Goal: Task Accomplishment & Management: Complete application form

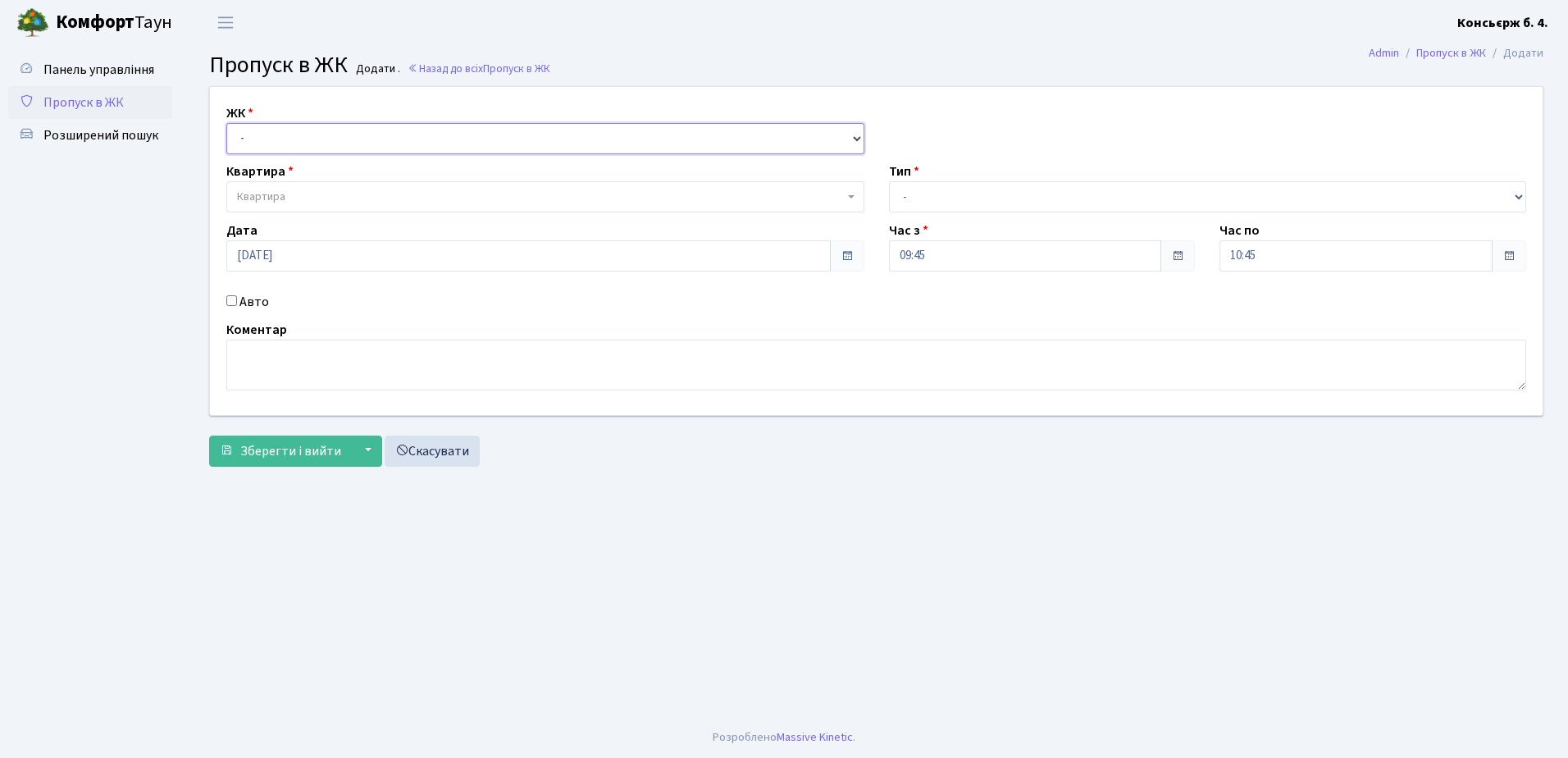
click at [316, 137] on select "- СП4, Столичне шосе, 5" at bounding box center [545, 138] width 638 height 31
select select "325"
click at [226, 123] on select "- СП4, Столичне шосе, 5" at bounding box center [545, 138] width 638 height 31
select select
click at [321, 194] on span "Квартира" at bounding box center [540, 196] width 607 height 16
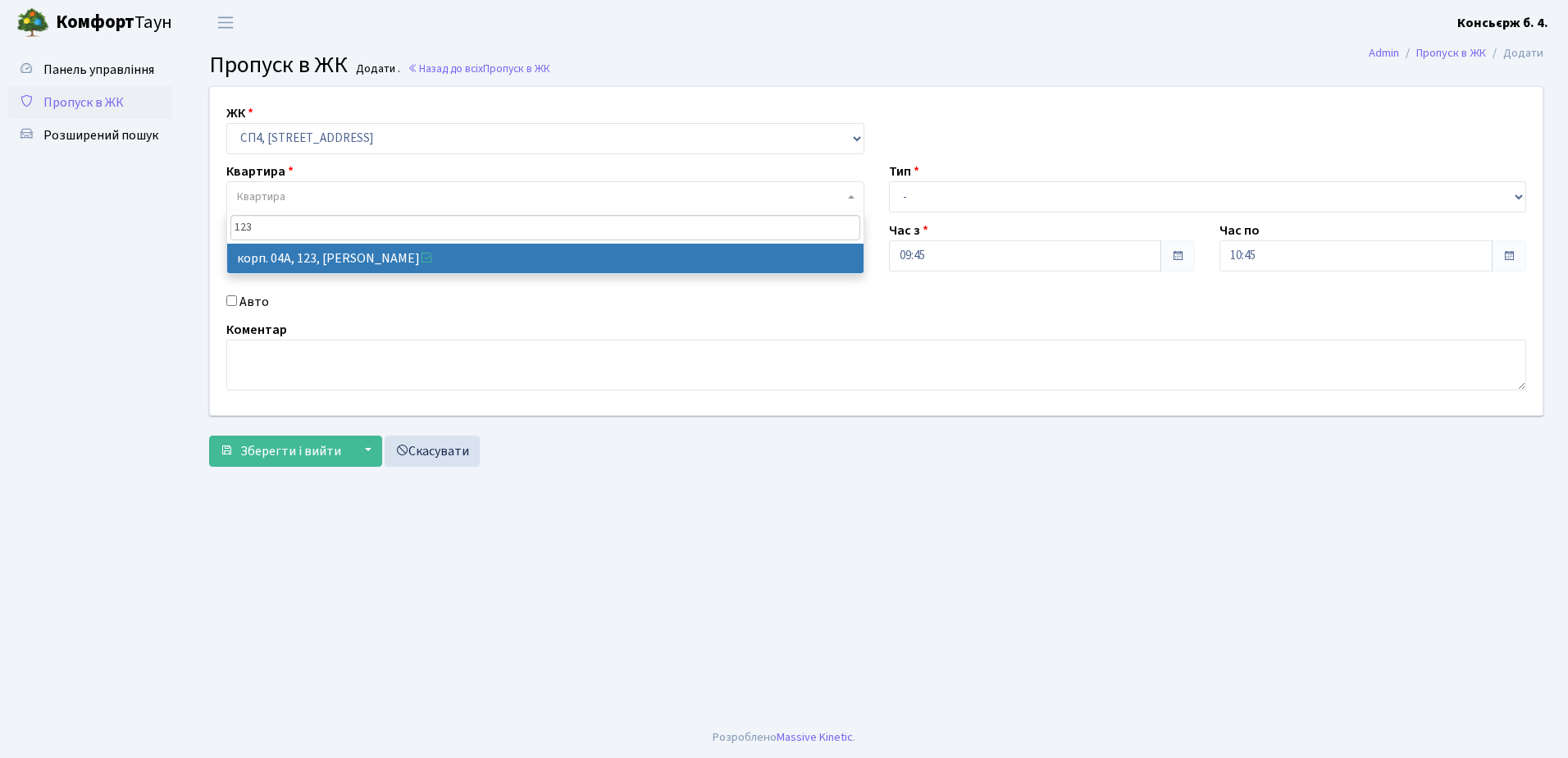
type input "123"
select select "21151"
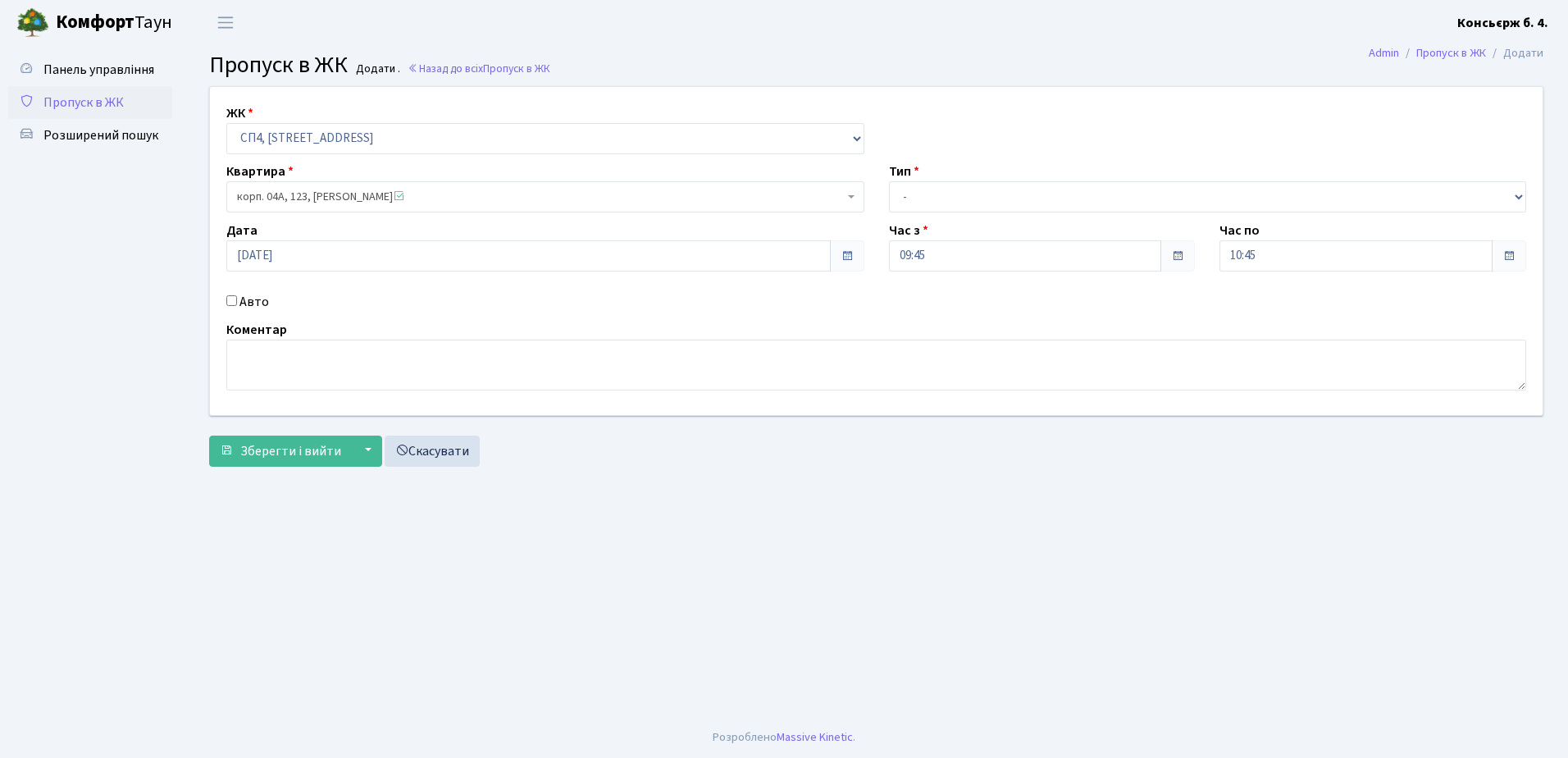
click at [232, 298] on input "Авто" at bounding box center [232, 301] width 10 height 10
checkbox input "true"
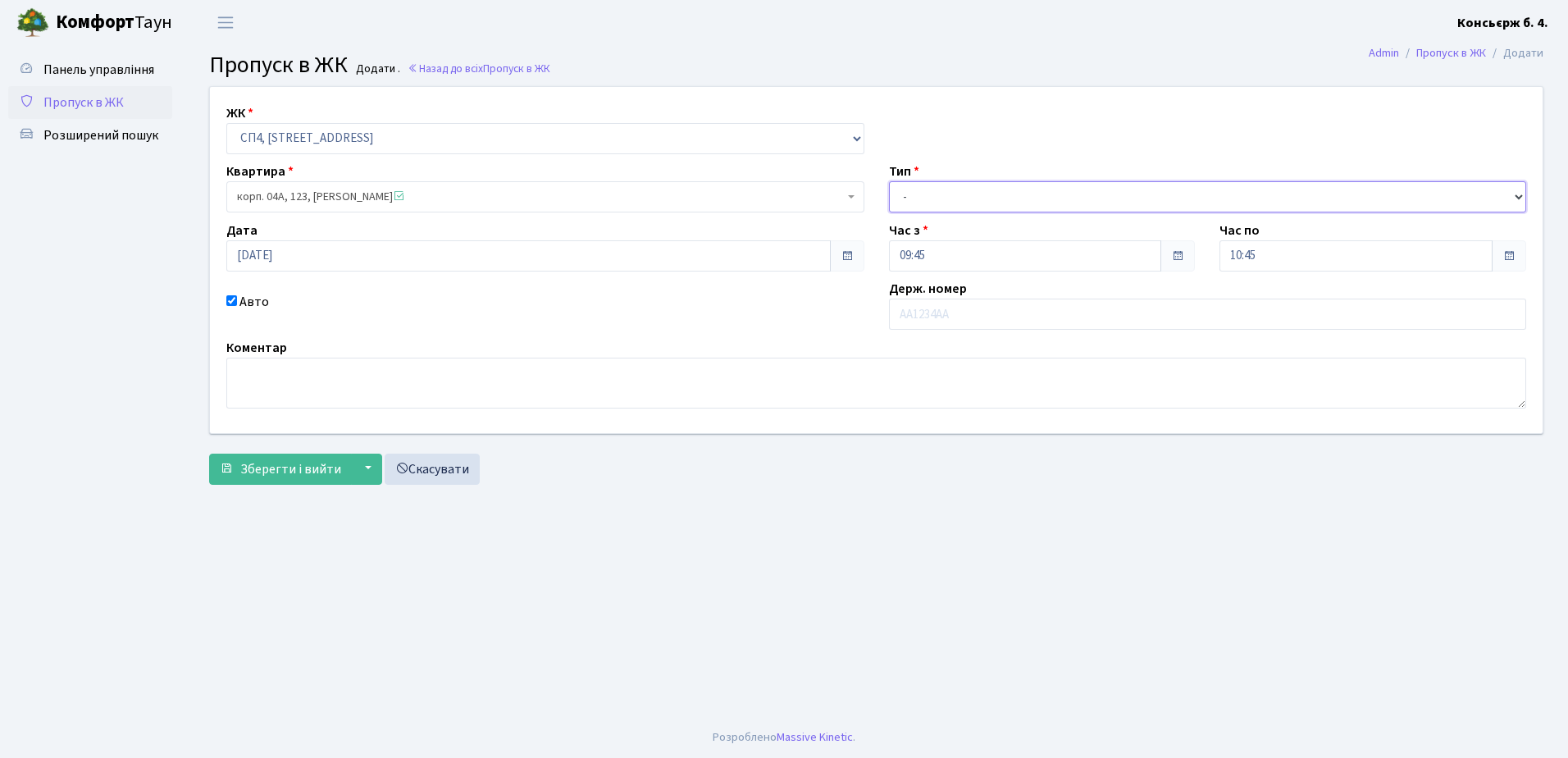
click at [1095, 192] on select "- Доставка Таксі Гості Сервіс" at bounding box center [1208, 197] width 638 height 31
select select "18"
click at [889, 182] on select "- Доставка Таксі Гості Сервіс" at bounding box center [1208, 197] width 638 height 31
click at [953, 314] on input "text" at bounding box center [1208, 314] width 638 height 31
type input "к"
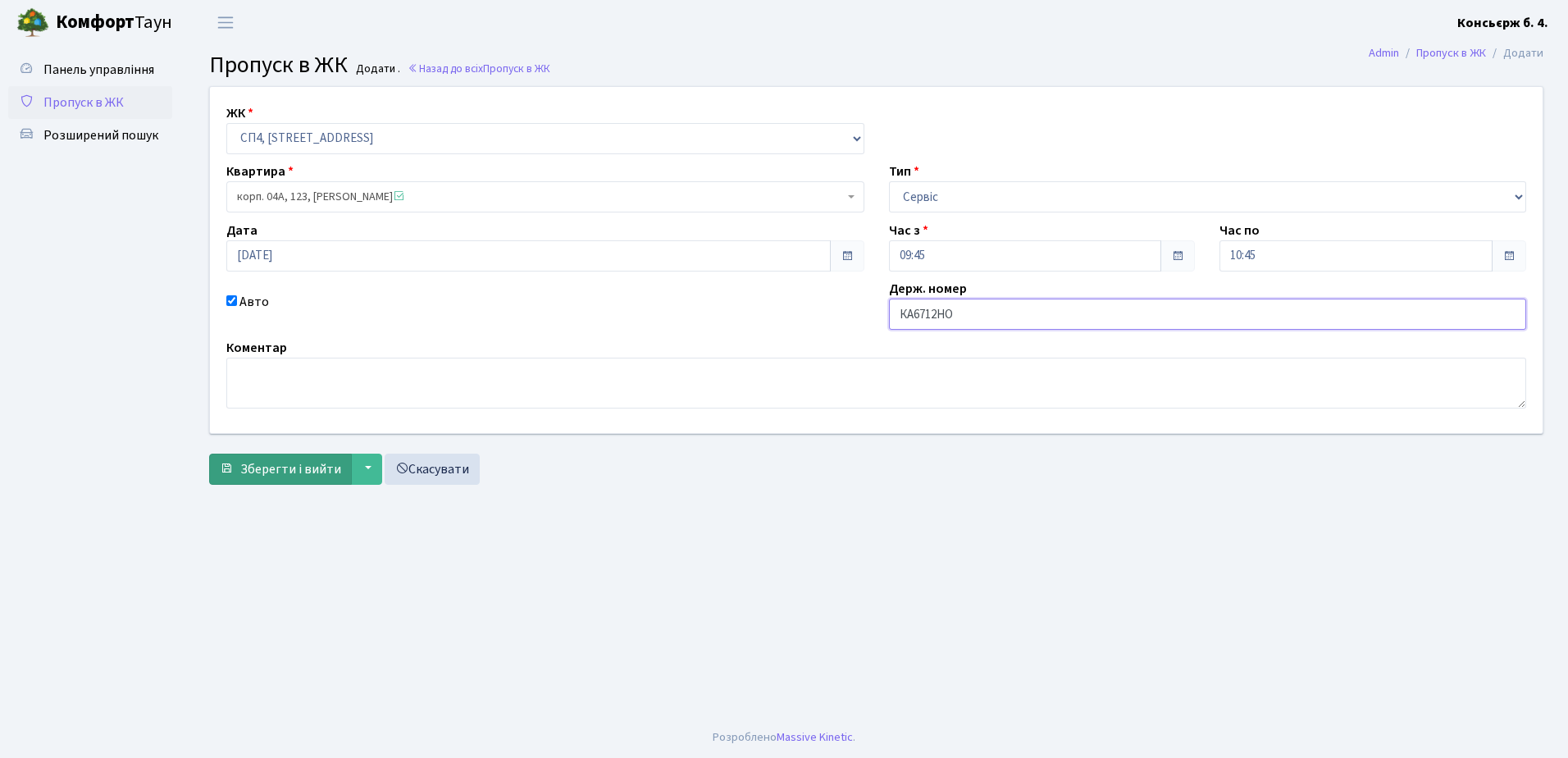
type input "КА6712НО"
click at [296, 468] on span "Зберегти і вийти" at bounding box center [290, 468] width 101 height 18
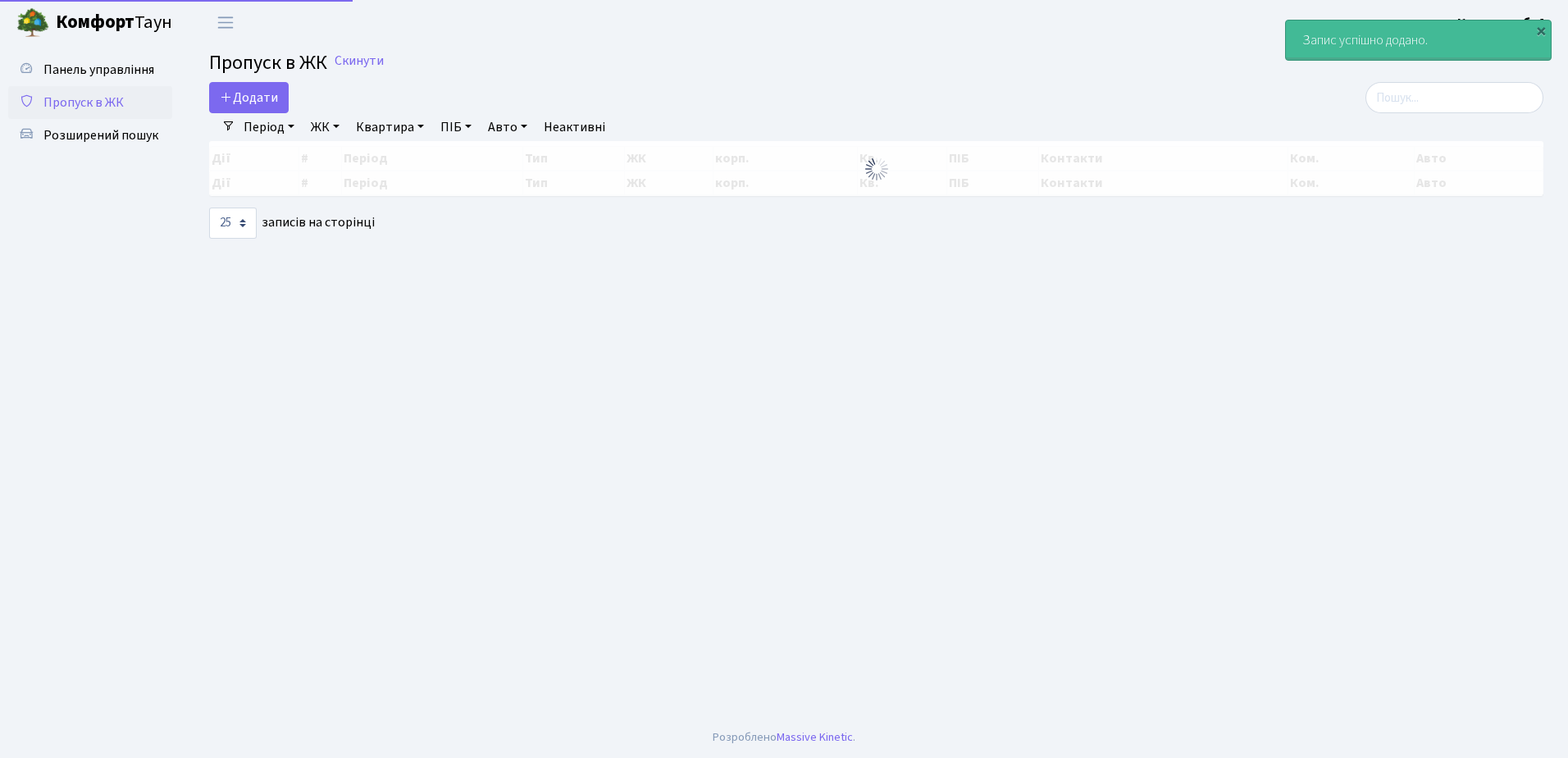
select select "25"
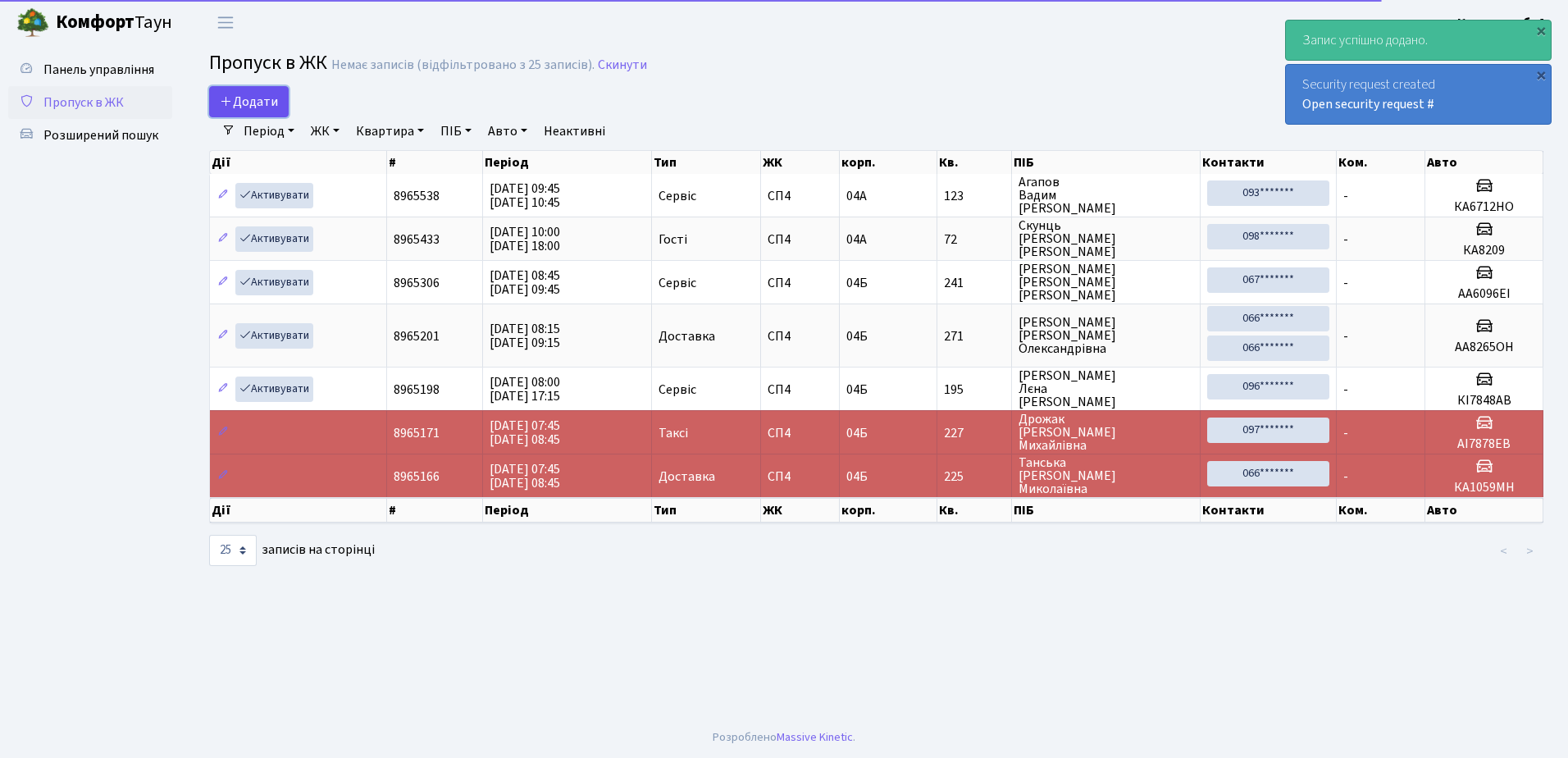
click at [262, 97] on span "Додати" at bounding box center [248, 101] width 58 height 18
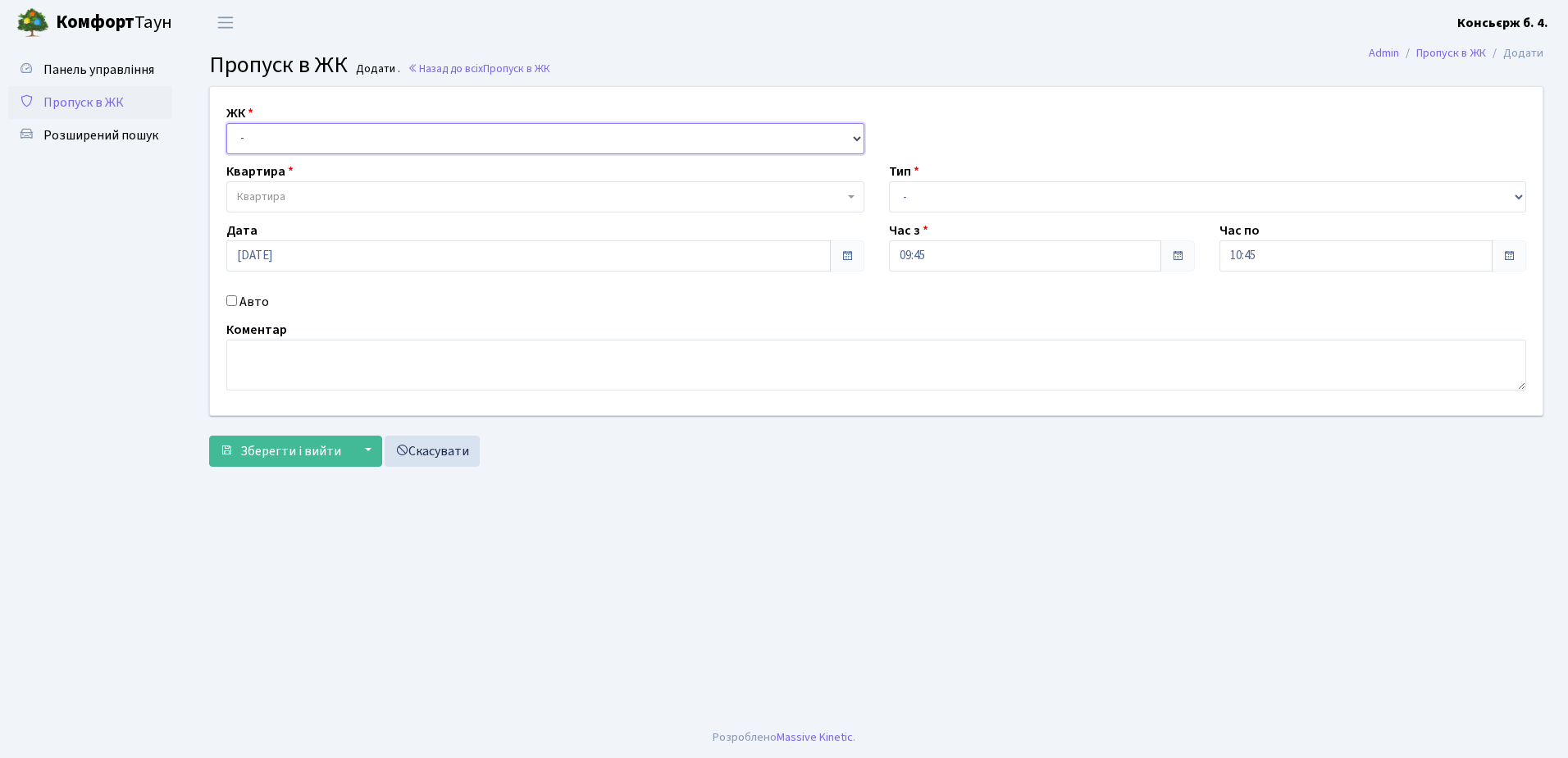
click at [305, 136] on select "- СП4, Столичне шосе, 5" at bounding box center [545, 138] width 638 height 31
select select "325"
click at [226, 123] on select "- СП4, Столичне шосе, 5" at bounding box center [545, 138] width 638 height 31
select select
click at [318, 197] on span "Квартира" at bounding box center [540, 196] width 607 height 16
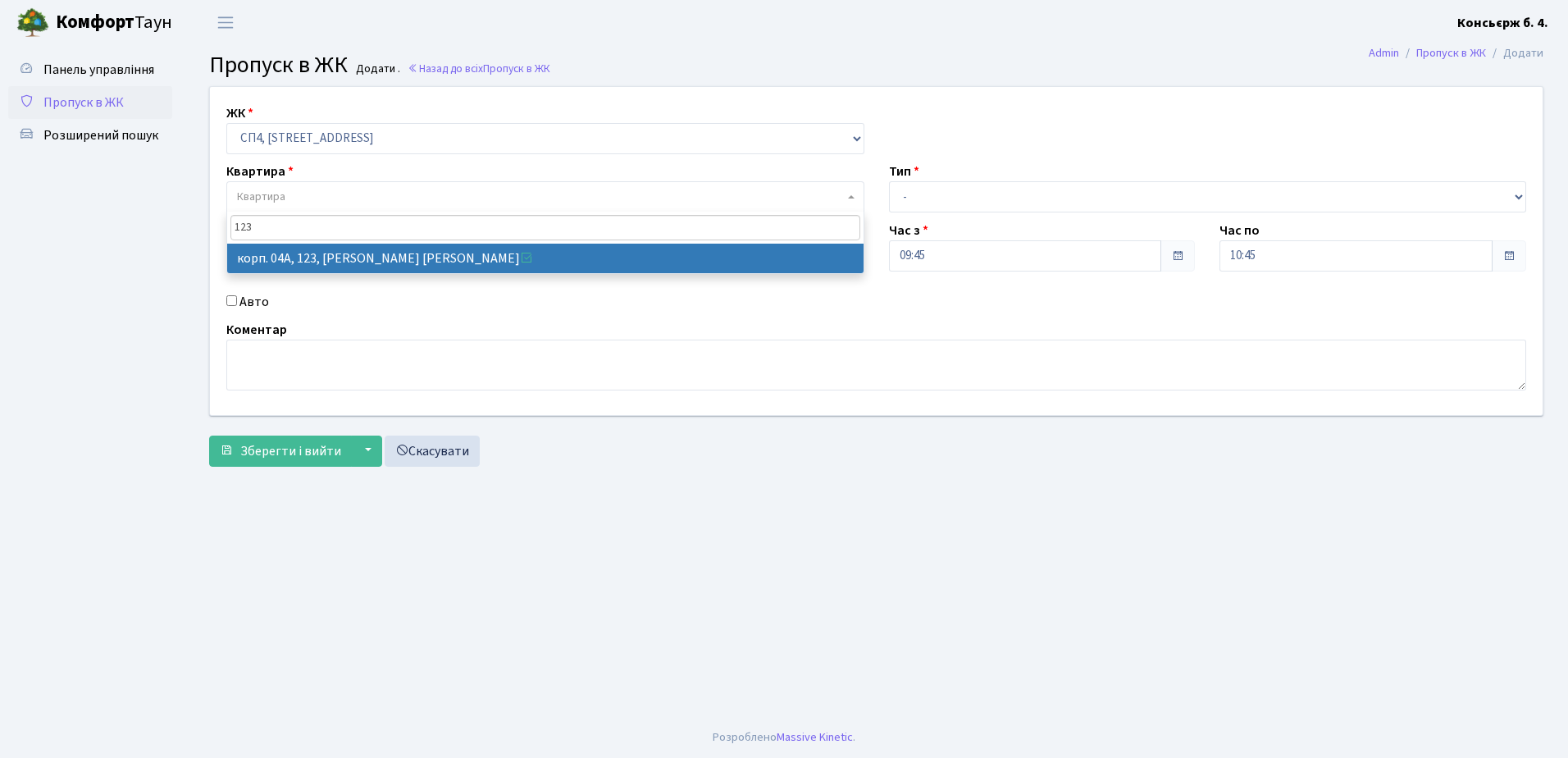
type input "123"
select select "21151"
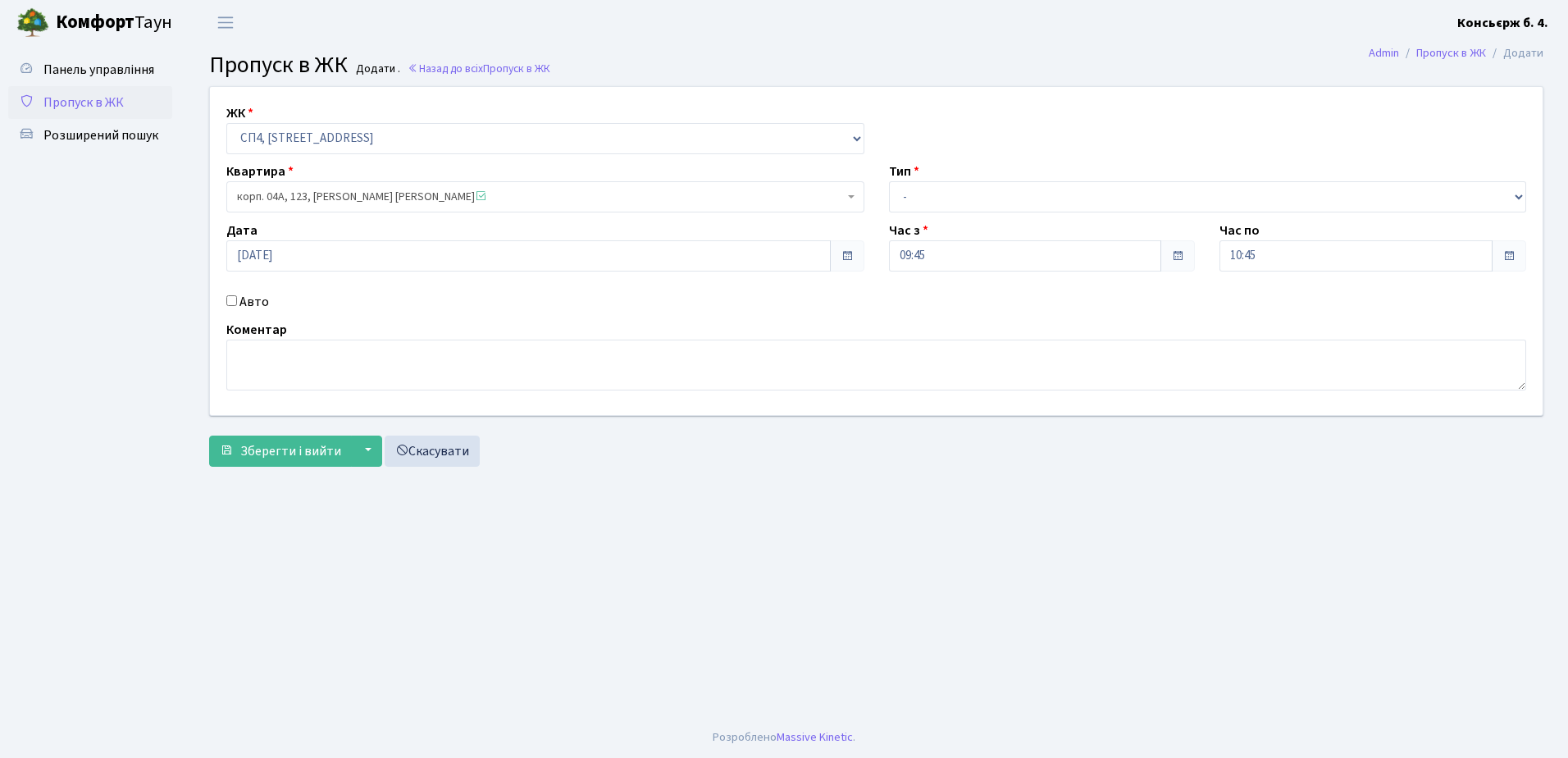
click at [229, 296] on input "Авто" at bounding box center [232, 301] width 10 height 10
checkbox input "true"
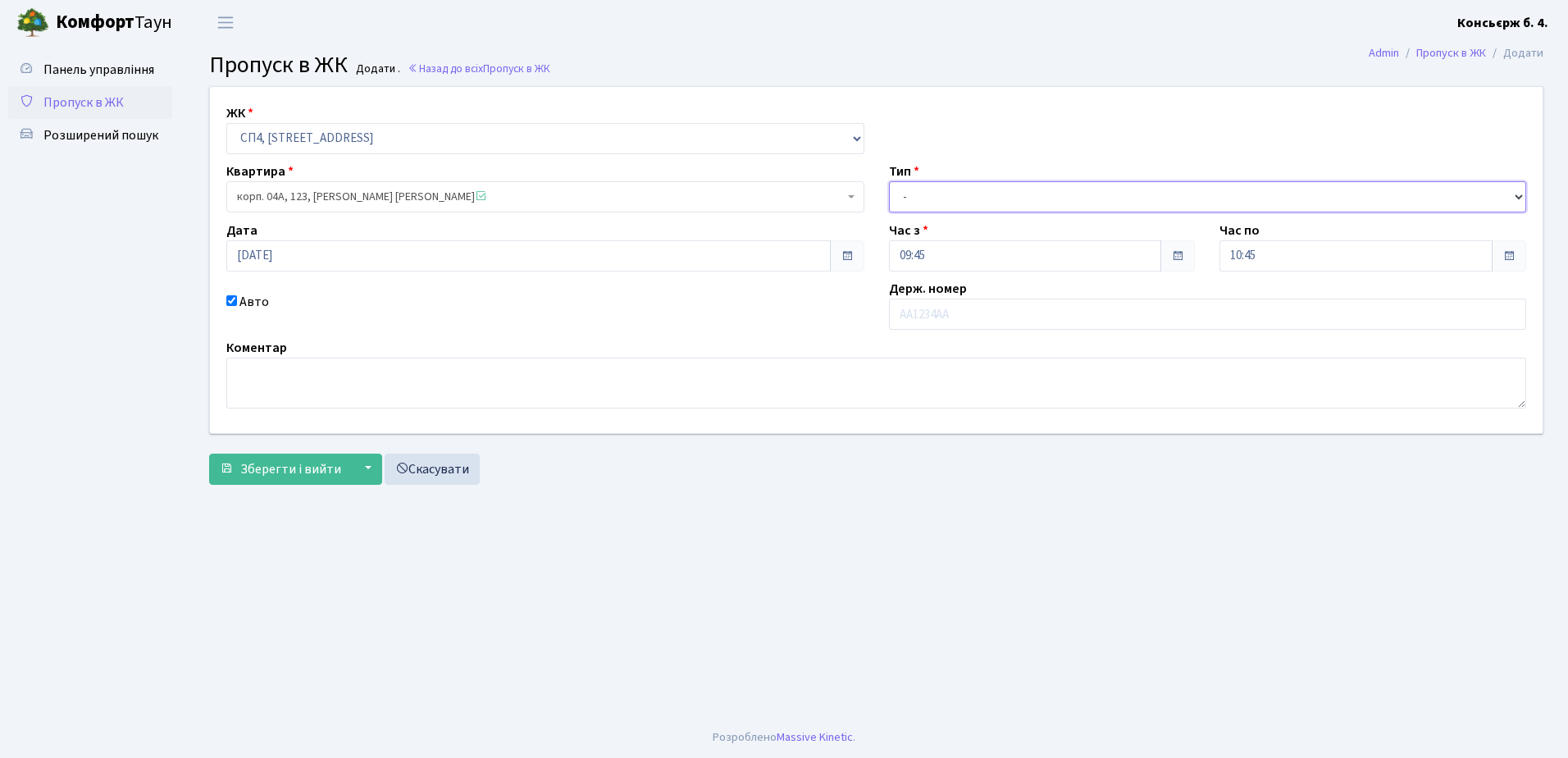
click at [1026, 191] on select "- Доставка Таксі Гості Сервіс" at bounding box center [1208, 197] width 638 height 31
select select "18"
click at [889, 182] on select "- Доставка Таксі Гості Сервіс" at bounding box center [1208, 197] width 638 height 31
click at [969, 315] on input "text" at bounding box center [1208, 314] width 638 height 31
type input "АА9005ІХ"
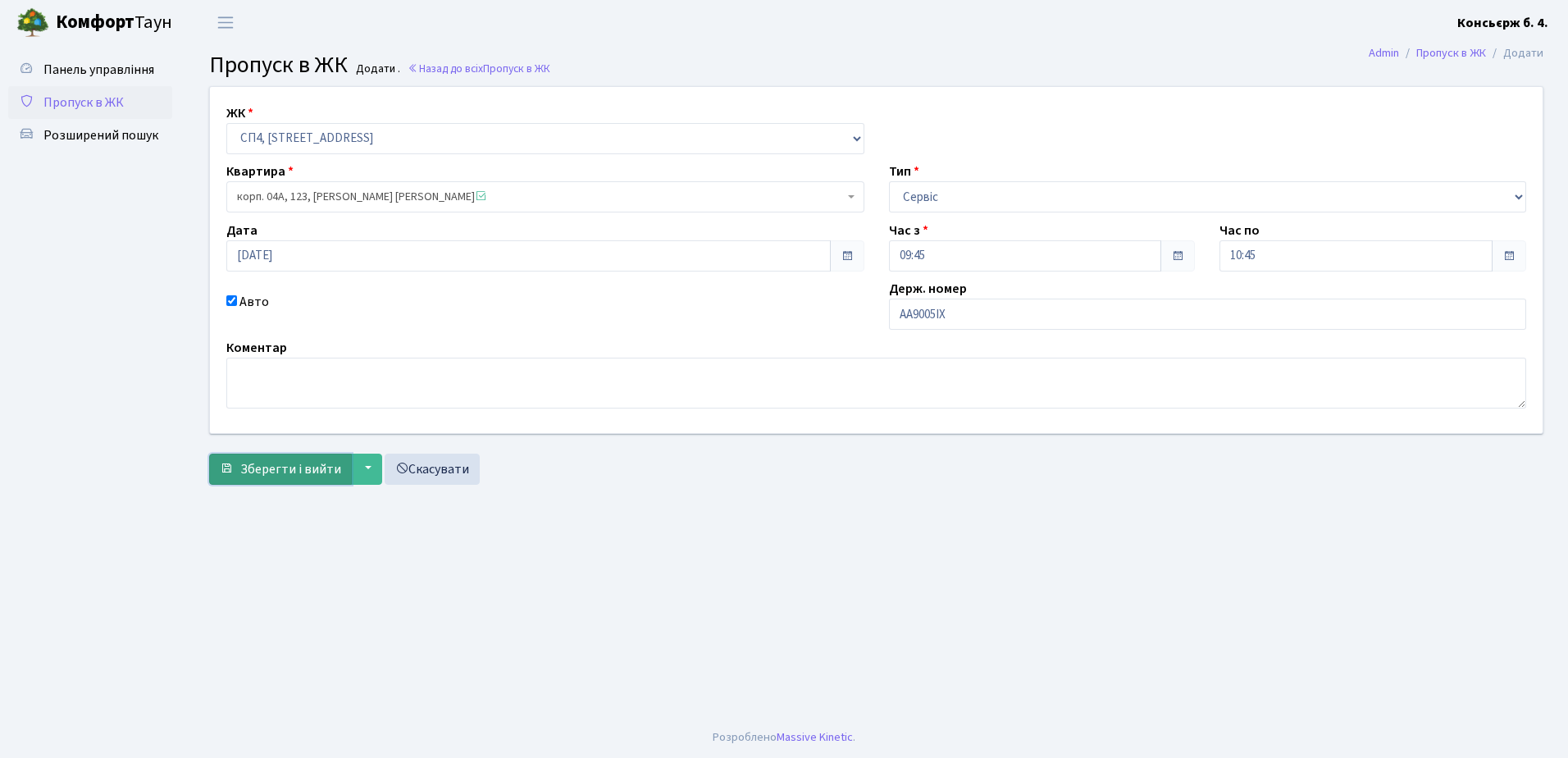
click at [267, 462] on span "Зберегти і вийти" at bounding box center [290, 468] width 101 height 18
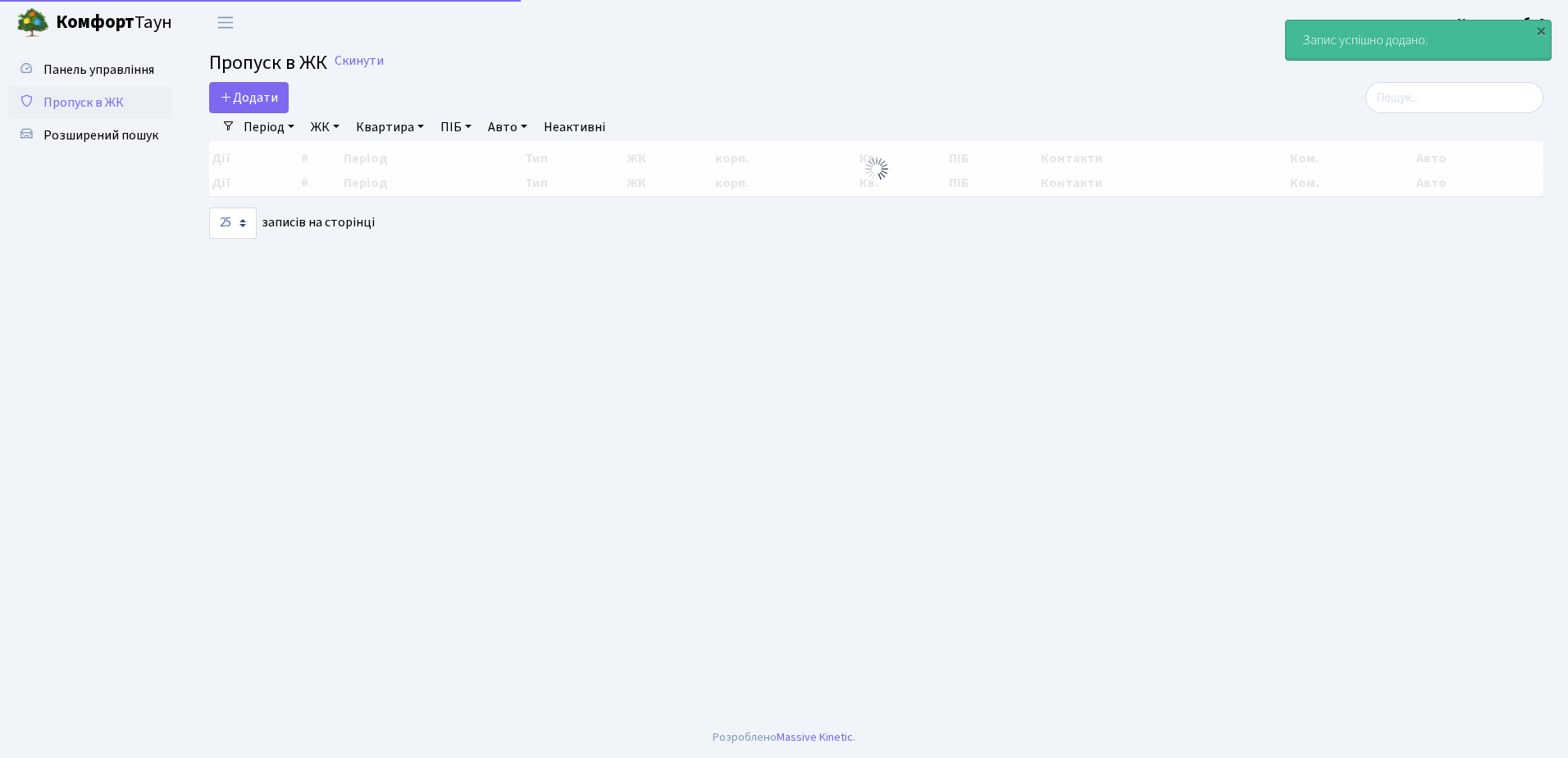
select select "25"
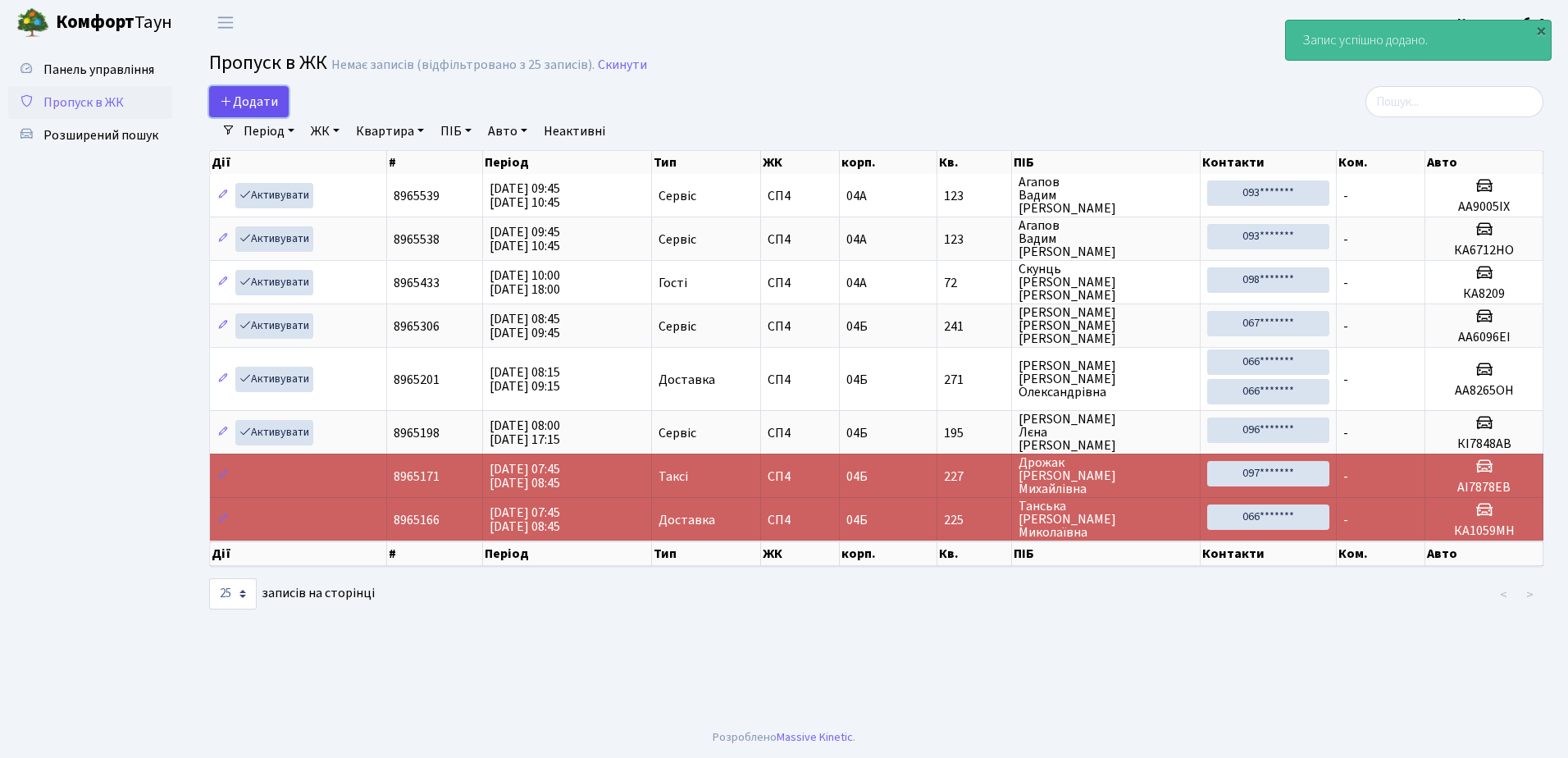
click at [257, 93] on span "Додати" at bounding box center [248, 101] width 58 height 18
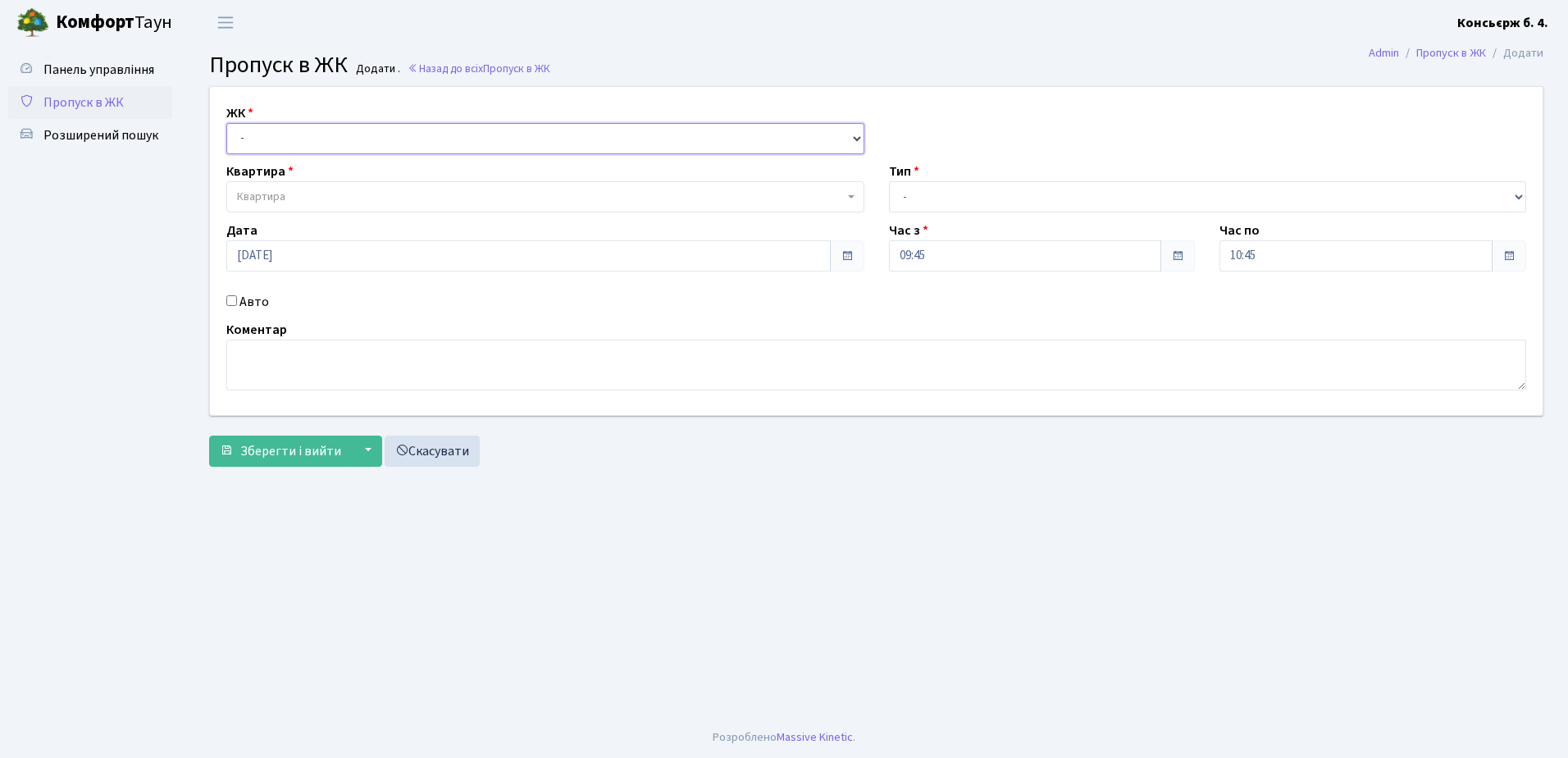
click at [294, 137] on select "- [STREET_ADDRESS]" at bounding box center [545, 138] width 638 height 31
select select "325"
click at [226, 123] on select "- СП4, Столичне шосе, 5" at bounding box center [545, 138] width 638 height 31
select select
click at [311, 192] on span "Квартира" at bounding box center [540, 196] width 607 height 16
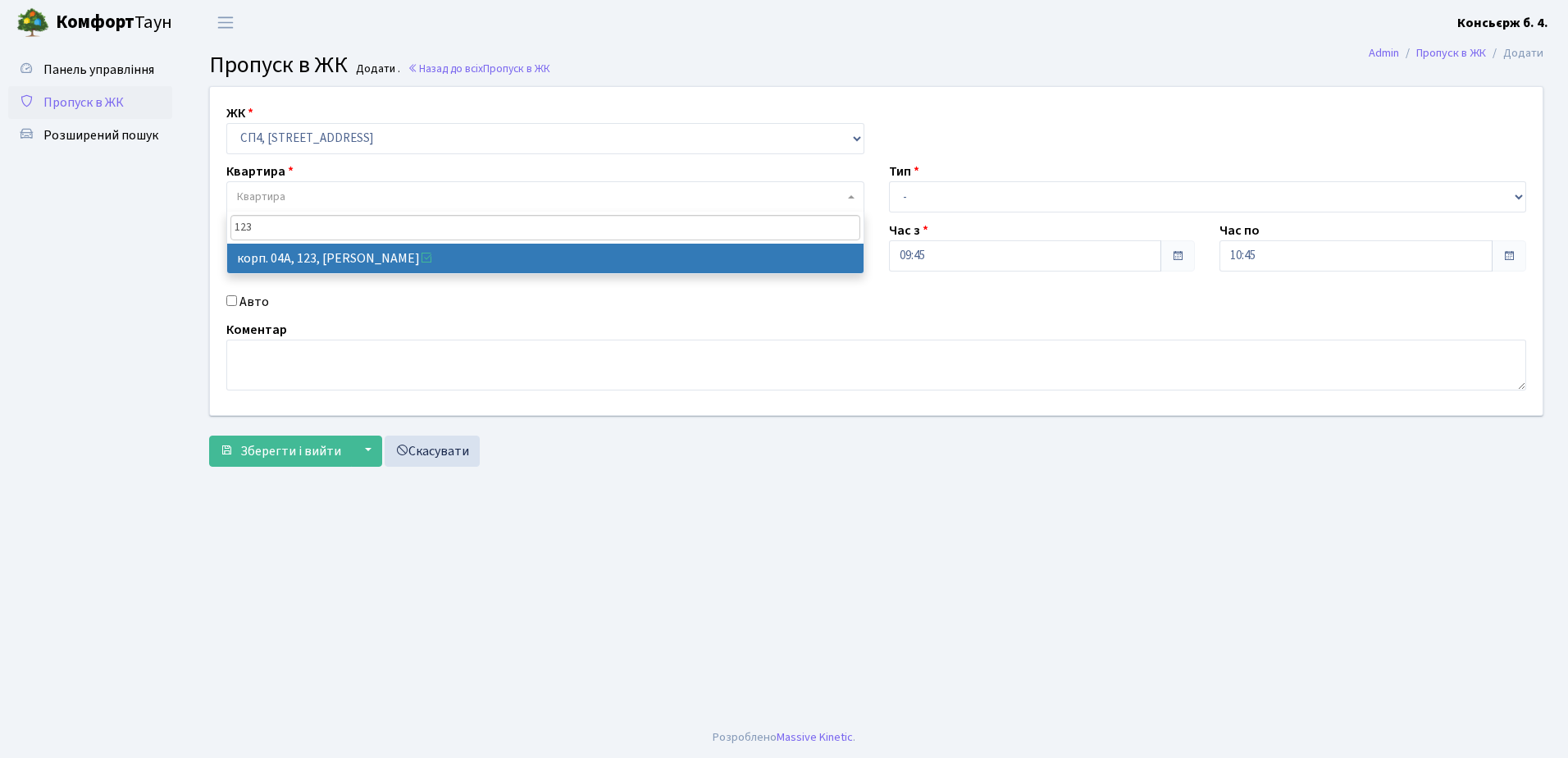
type input "123"
select select "21151"
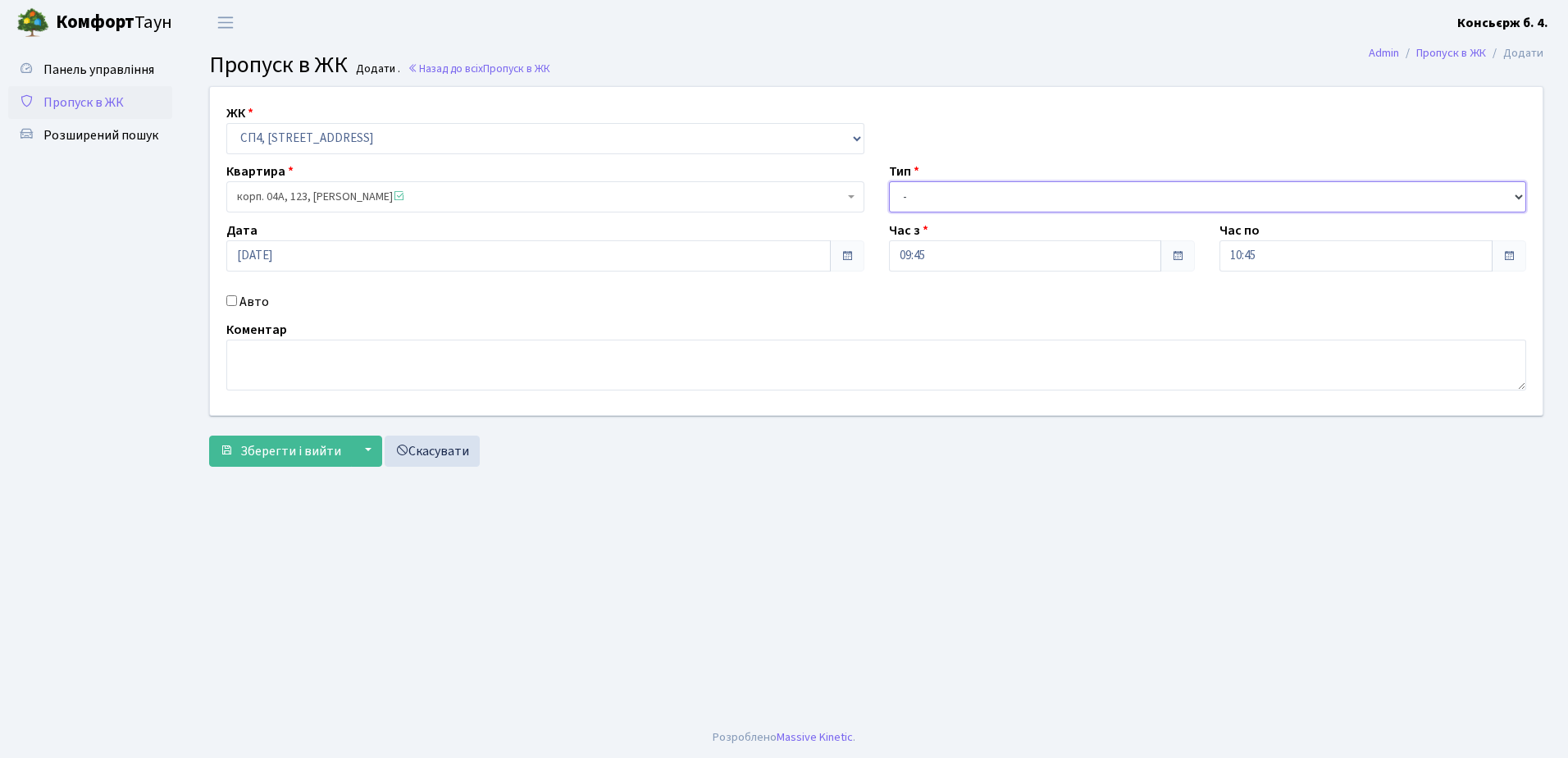
click at [997, 198] on select "- Доставка Таксі Гості Сервіс" at bounding box center [1208, 197] width 638 height 31
select select "3"
click at [889, 182] on select "- Доставка Таксі Гості Сервіс" at bounding box center [1208, 197] width 638 height 31
click at [466, 354] on textarea at bounding box center [876, 365] width 1300 height 51
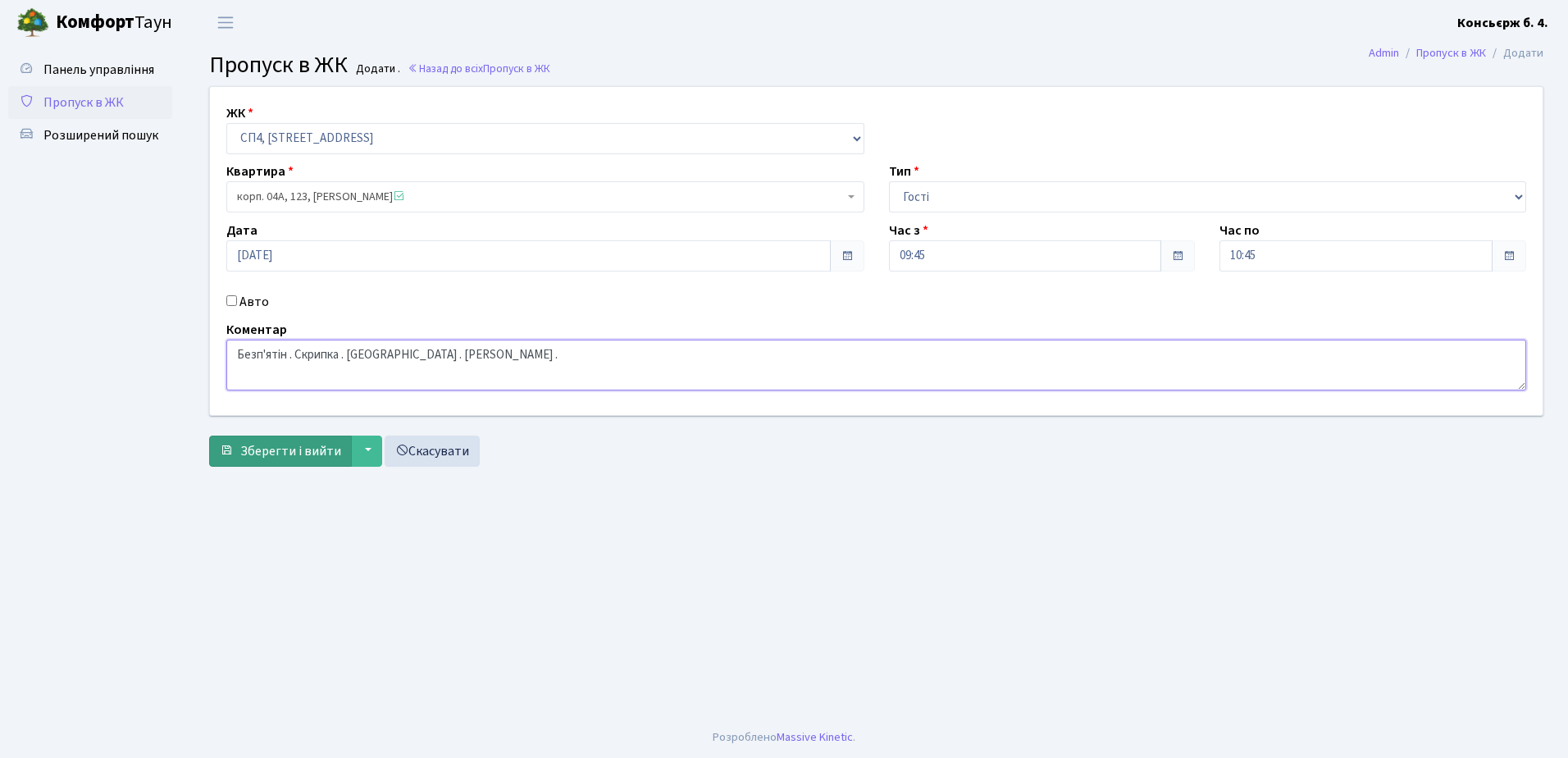
type textarea "Безп'ятін . Скрипка . Самборський . Якушенко ."
click at [299, 450] on span "Зберегти і вийти" at bounding box center [290, 450] width 101 height 18
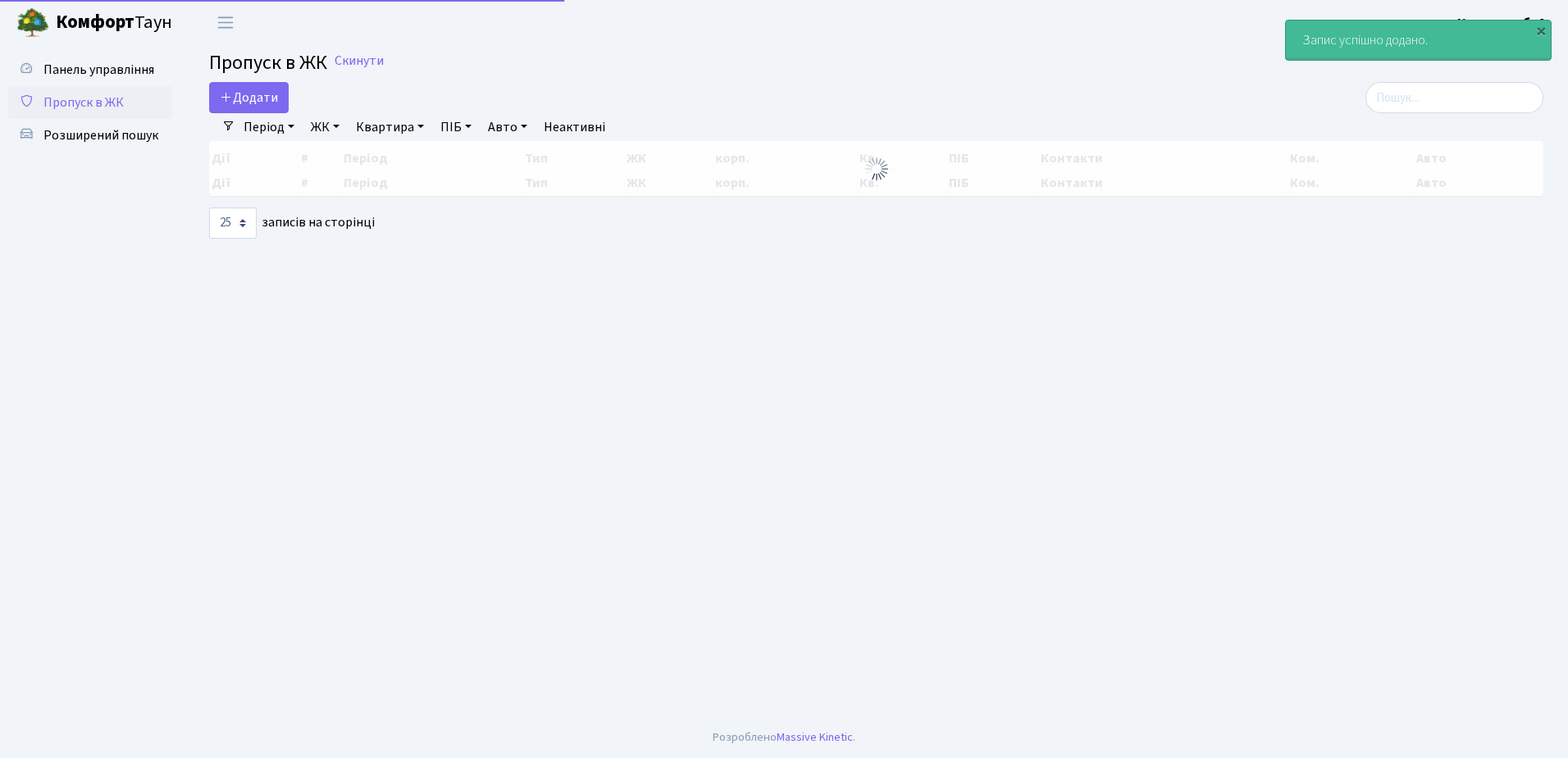
select select "25"
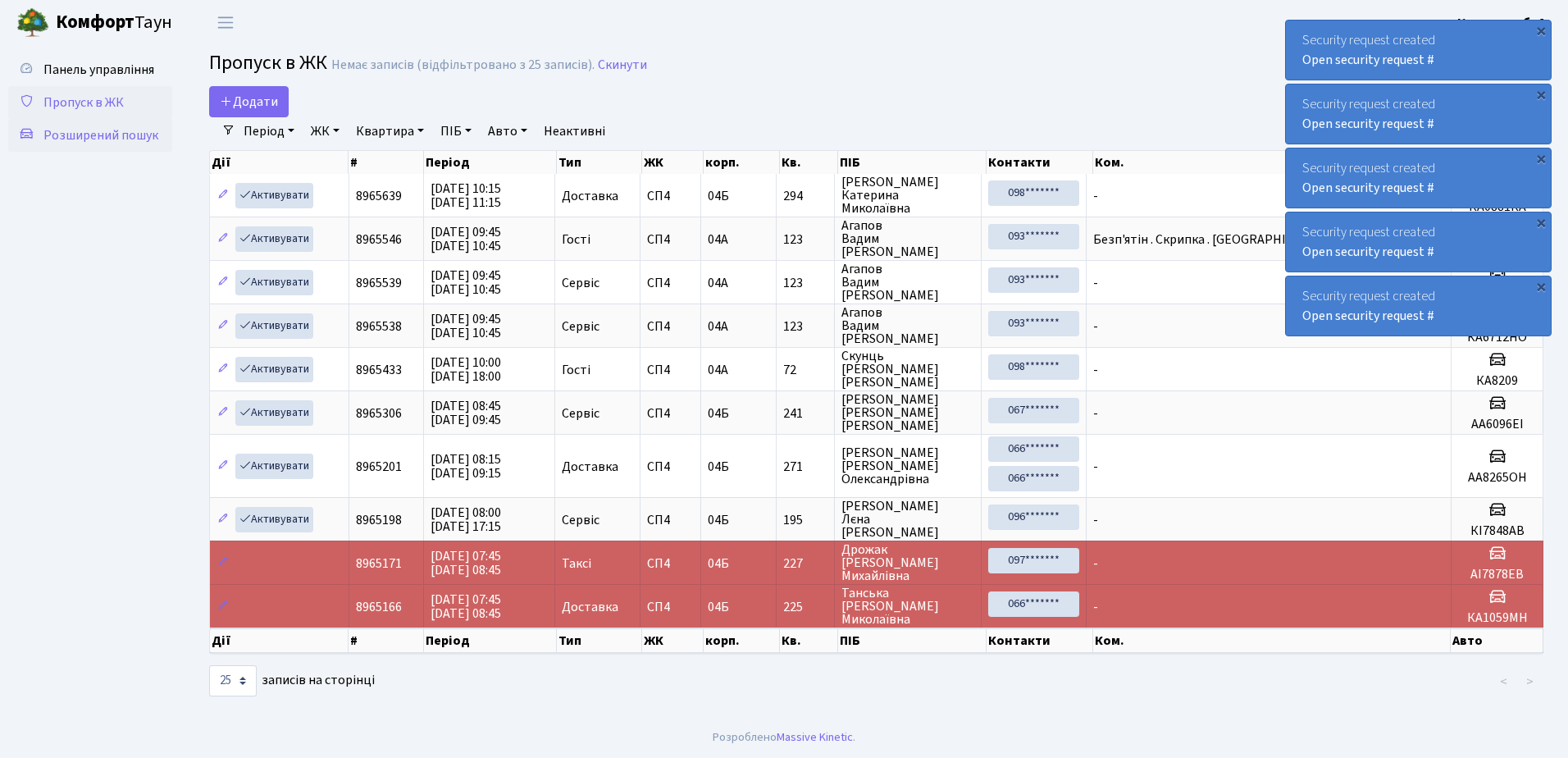
click at [119, 131] on span "Розширений пошук" at bounding box center [100, 135] width 115 height 18
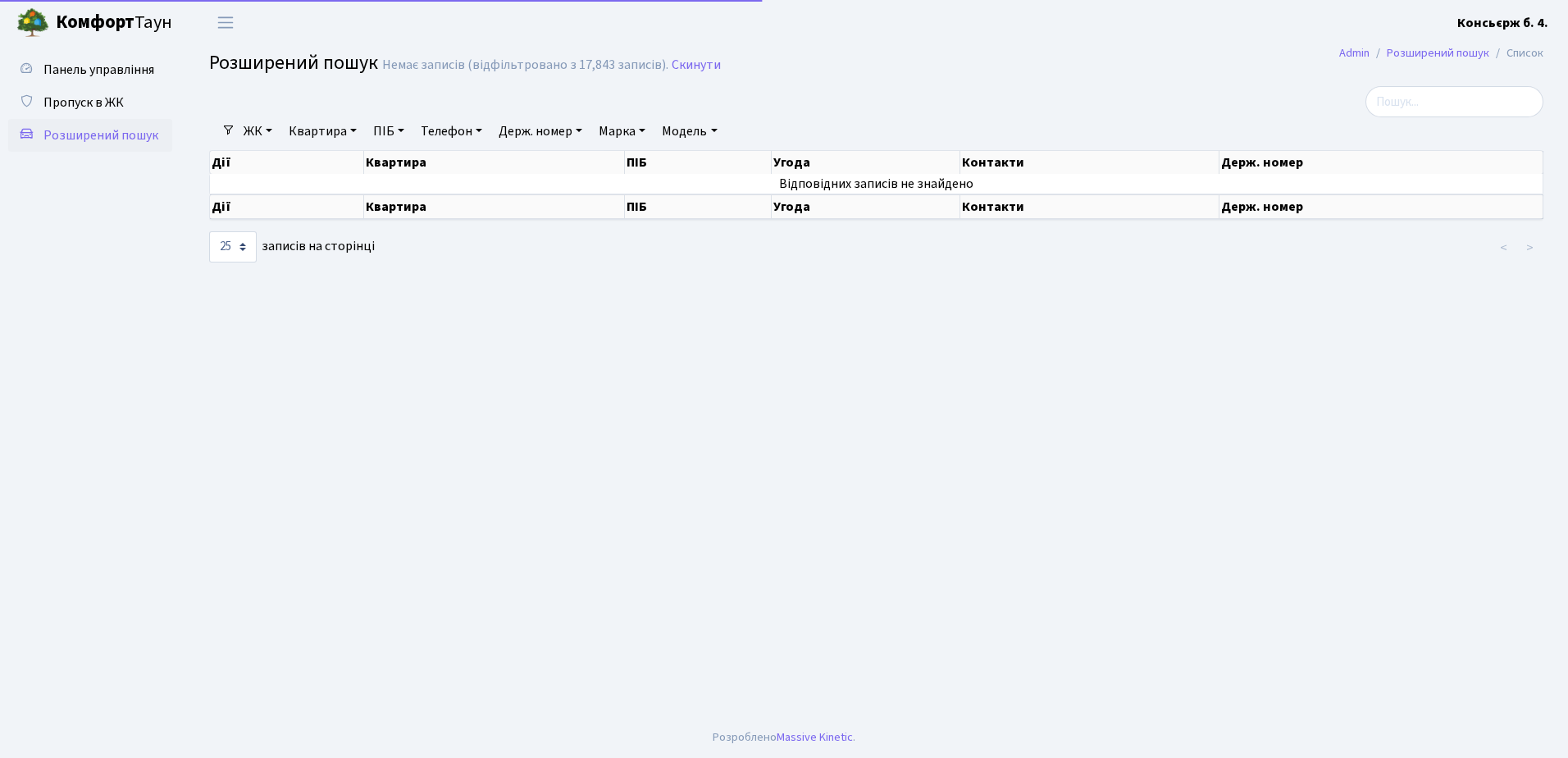
select select "25"
click at [95, 99] on span "Пропуск в ЖК" at bounding box center [83, 102] width 80 height 18
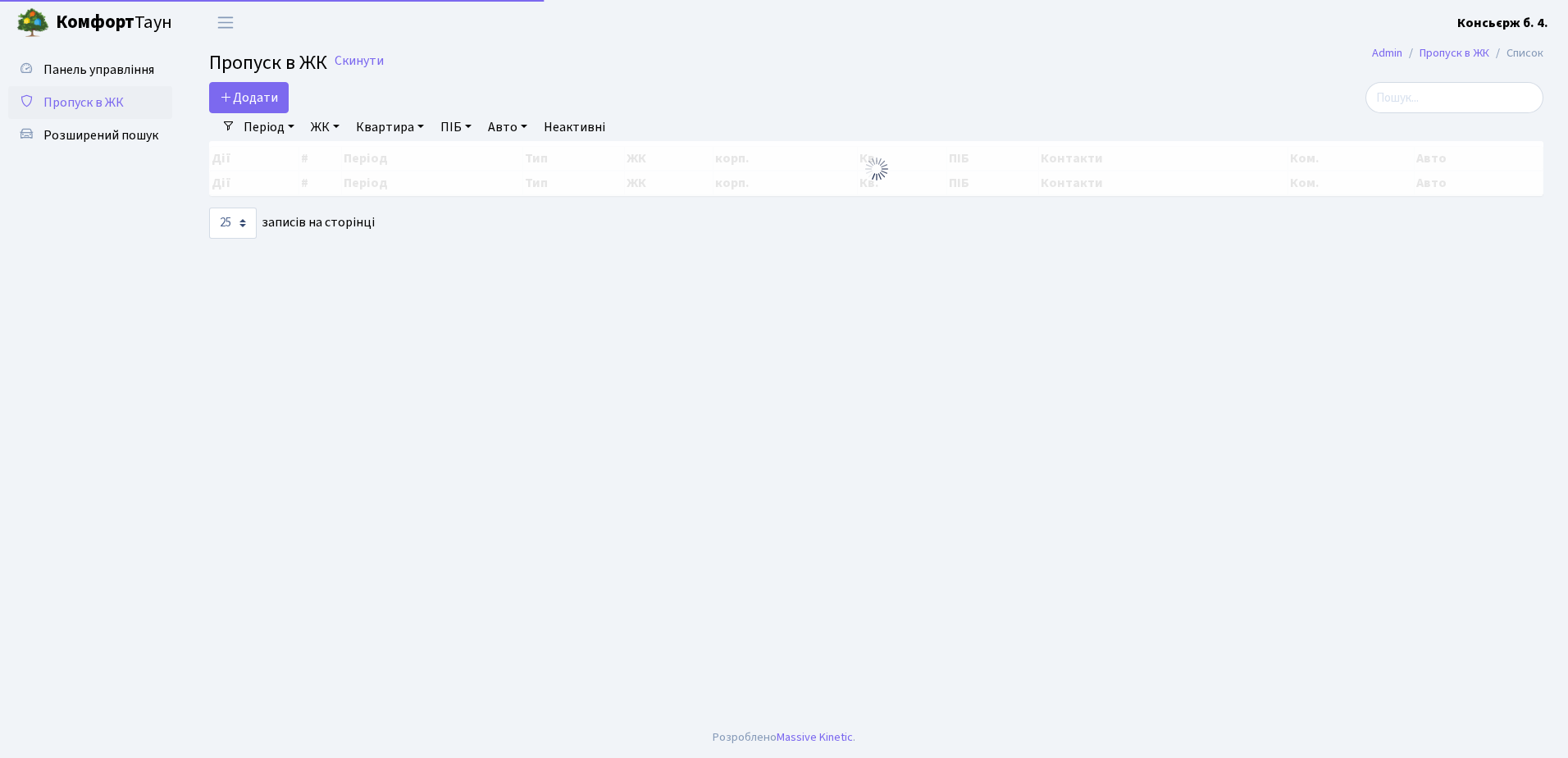
select select "25"
